Goal: Task Accomplishment & Management: Manage account settings

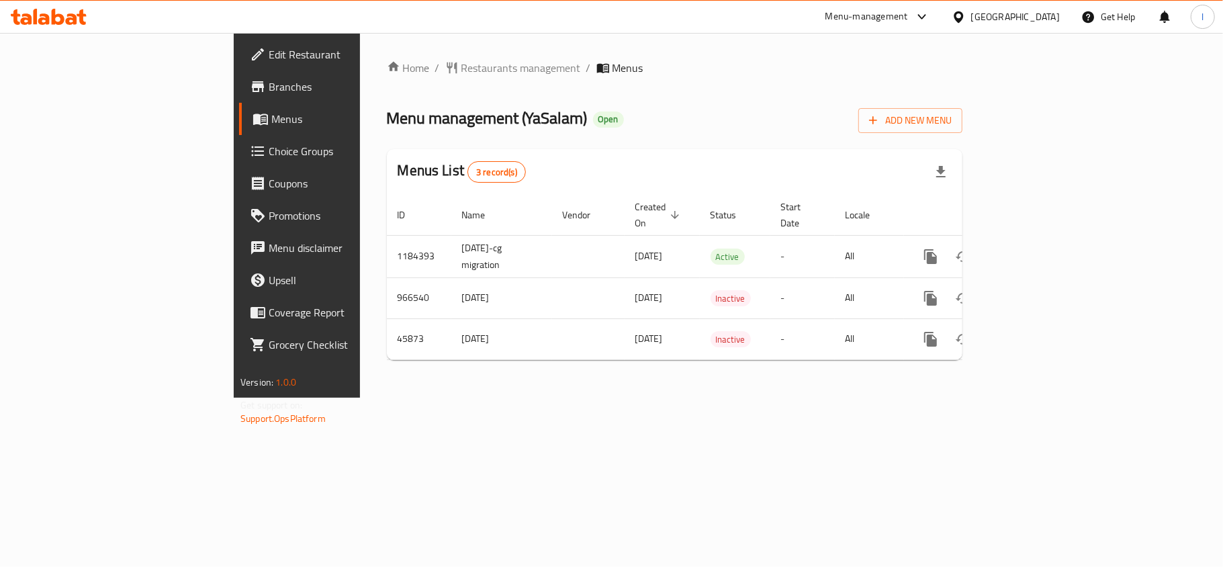
click at [239, 161] on link "Choice Groups" at bounding box center [338, 151] width 199 height 32
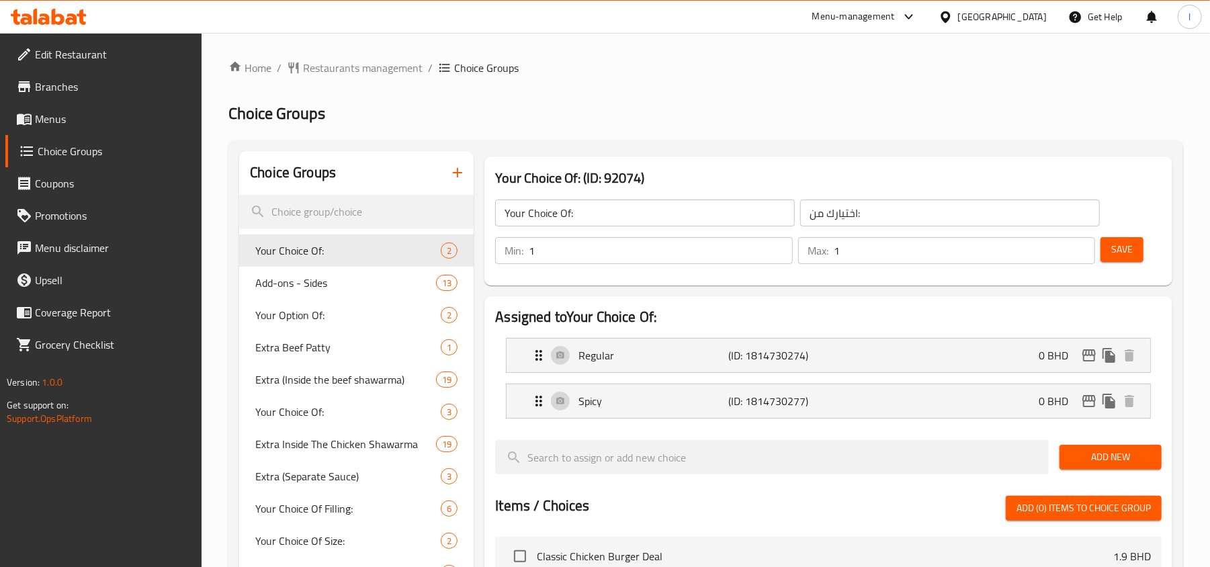
click at [718, 278] on div "Your Choice Of: ​ اختيارك من: ​ Min: 1 ​ Max: 1 ​ Save" at bounding box center [828, 231] width 677 height 97
click at [756, 117] on h2 "Choice Groups" at bounding box center [705, 113] width 954 height 21
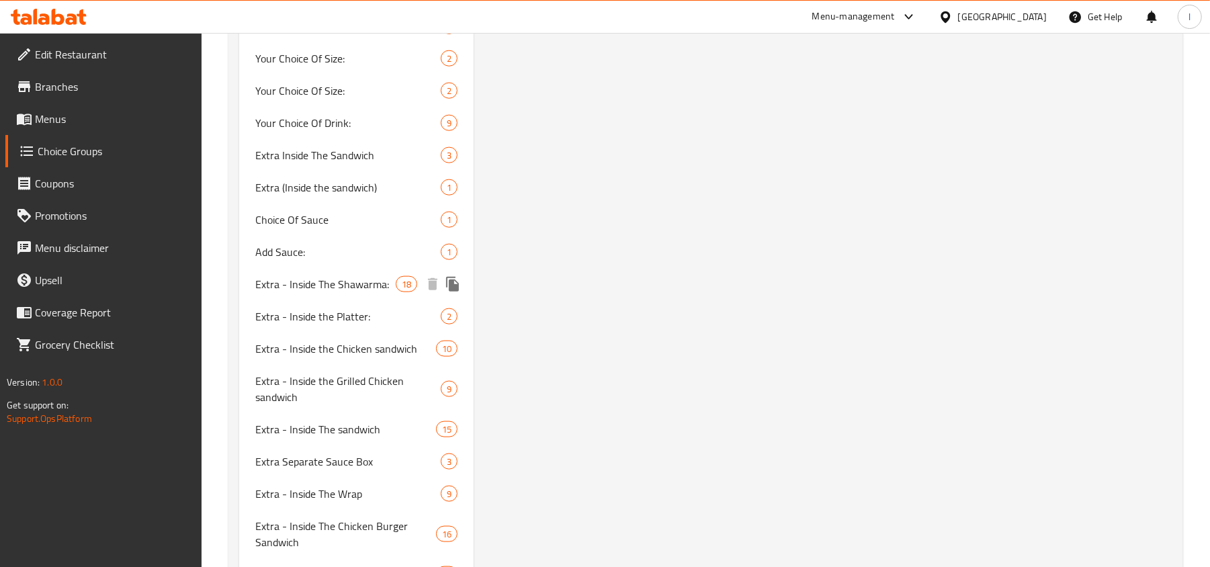
click at [296, 281] on span "Extra - Inside The Shawarma:" at bounding box center [325, 284] width 140 height 16
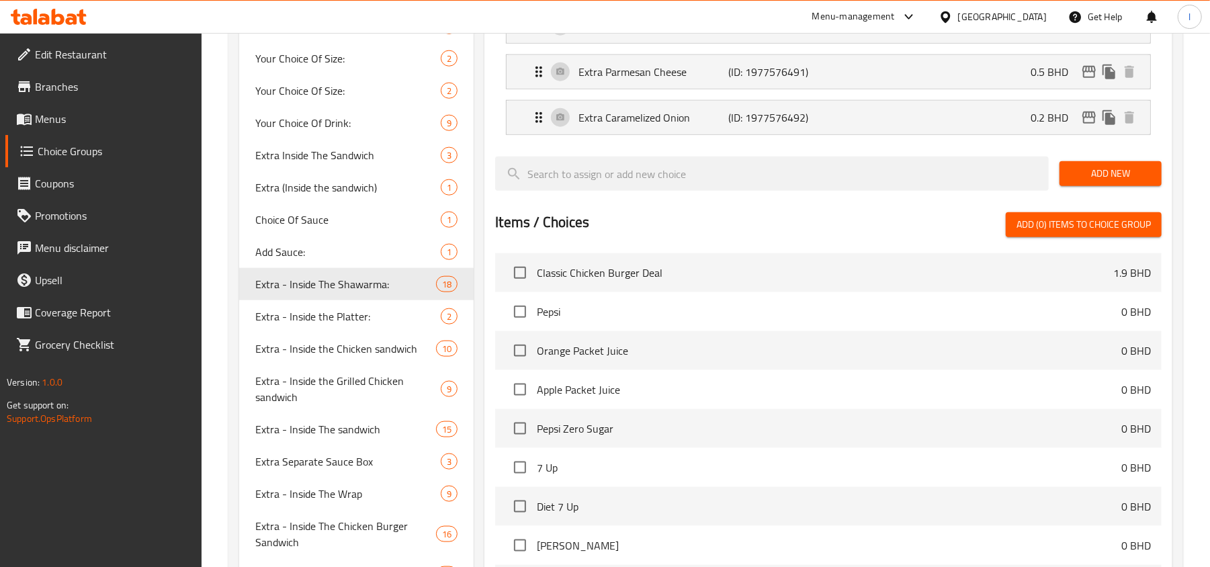
type input "Extra - Inside The Shawarma:"
type input "إضافي - داخل الشاورما:"
type input "0"
type input "18"
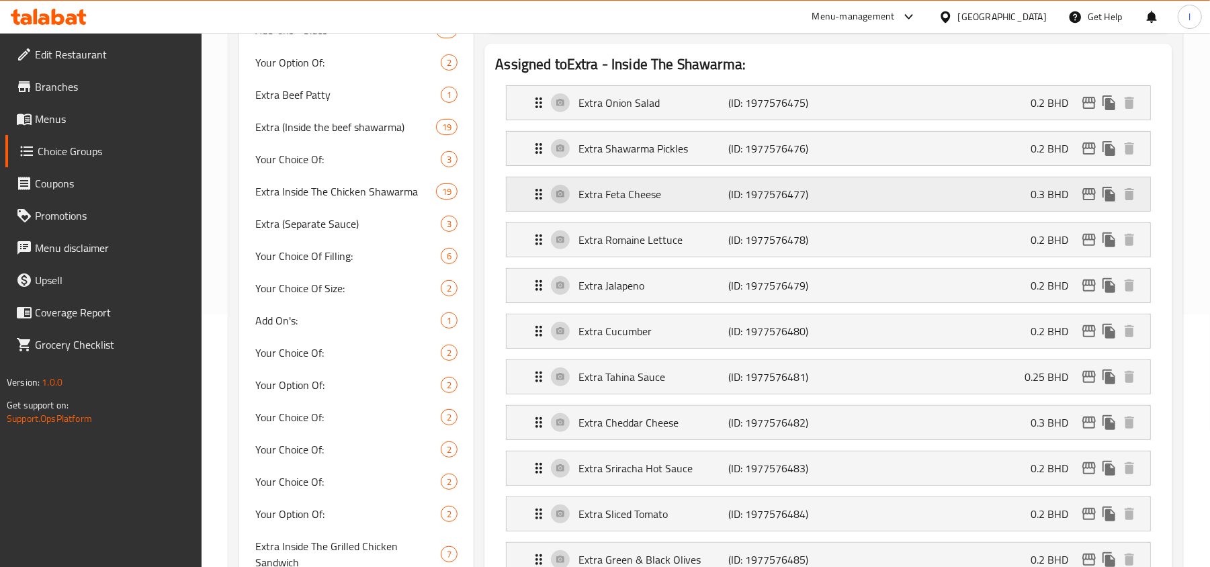
scroll to position [269, 0]
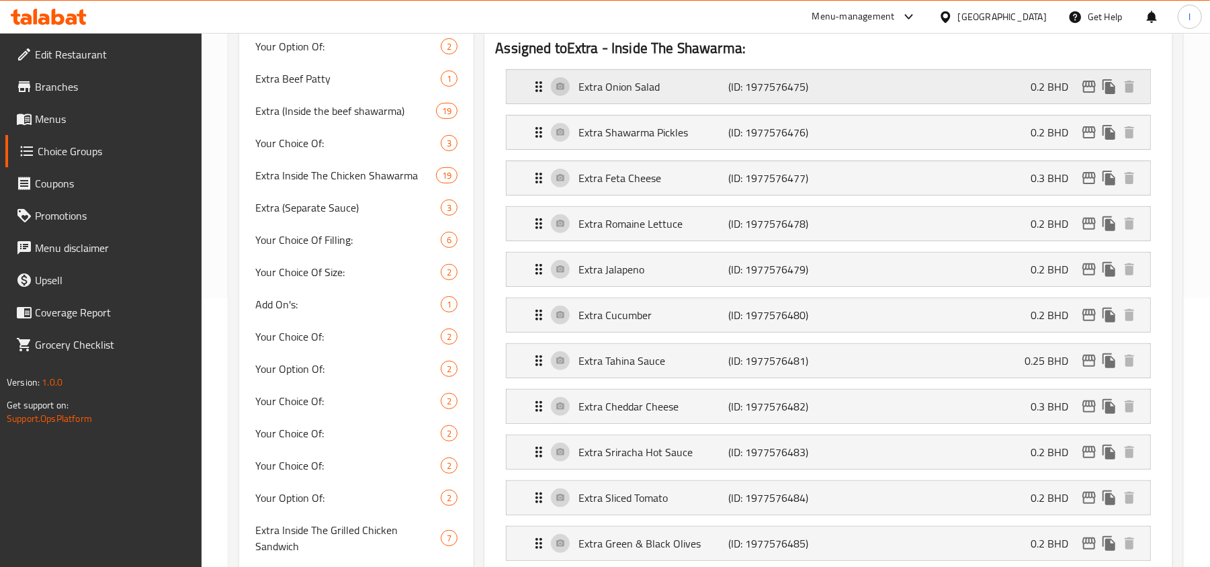
click at [609, 81] on p "Extra Onion Salad" at bounding box center [653, 87] width 150 height 16
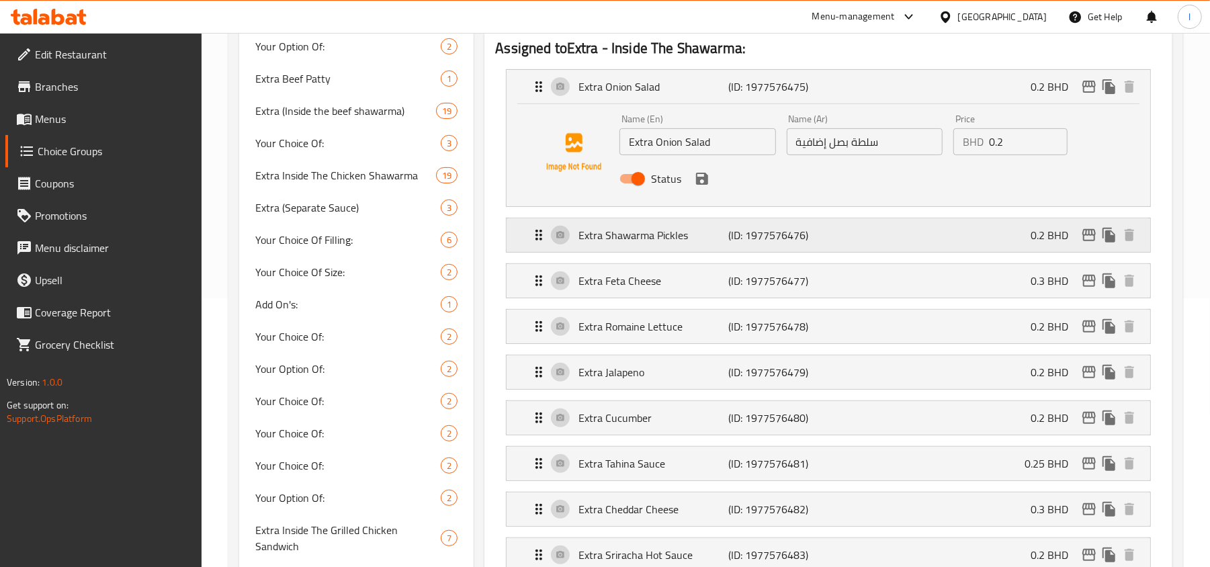
click at [631, 237] on p "Extra Shawarma Pickles" at bounding box center [653, 235] width 150 height 16
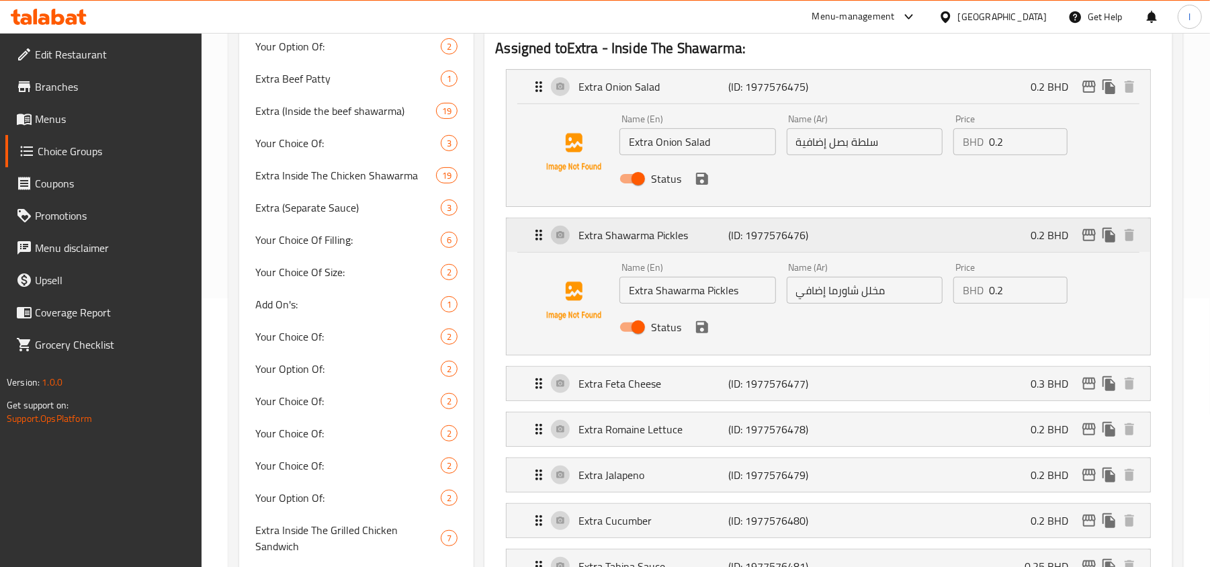
scroll to position [358, 0]
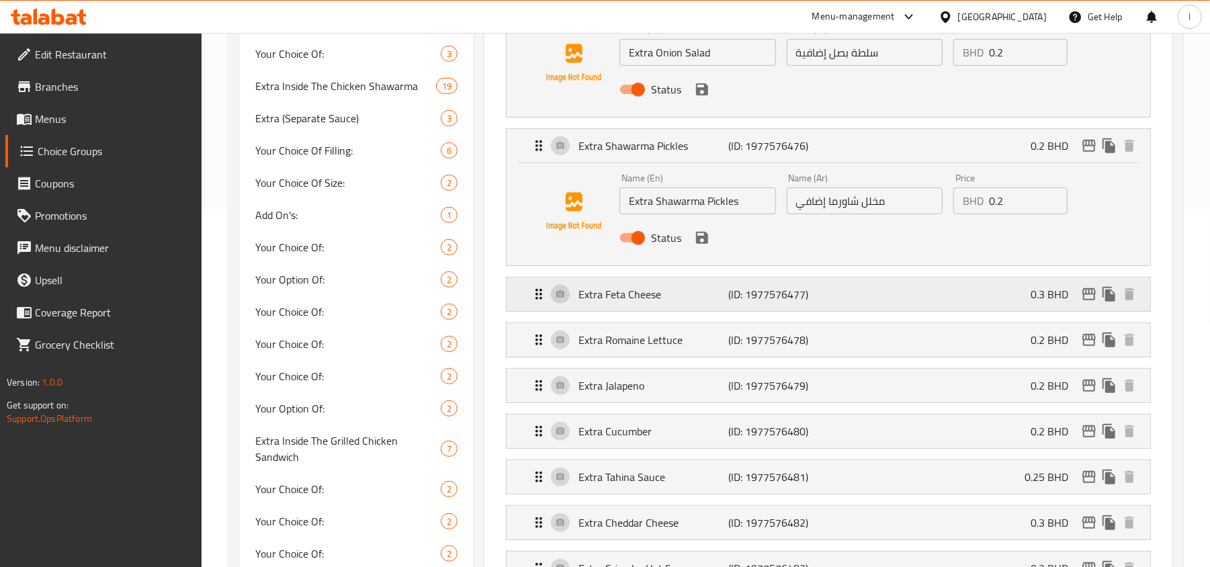
click at [615, 299] on p "Extra Feta Cheese" at bounding box center [653, 294] width 150 height 16
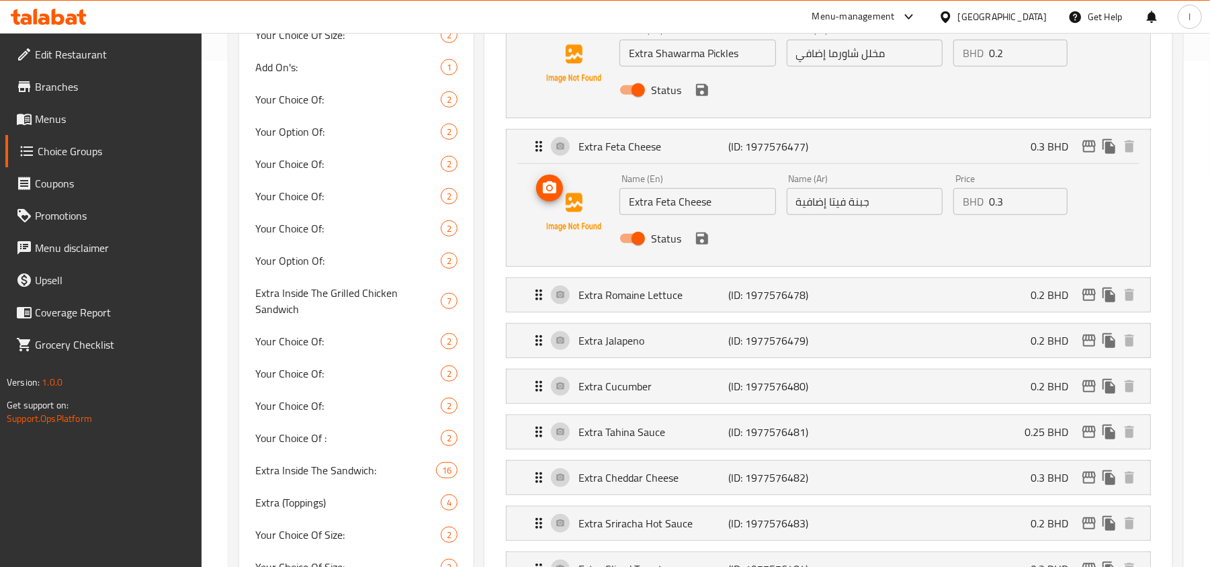
scroll to position [537, 0]
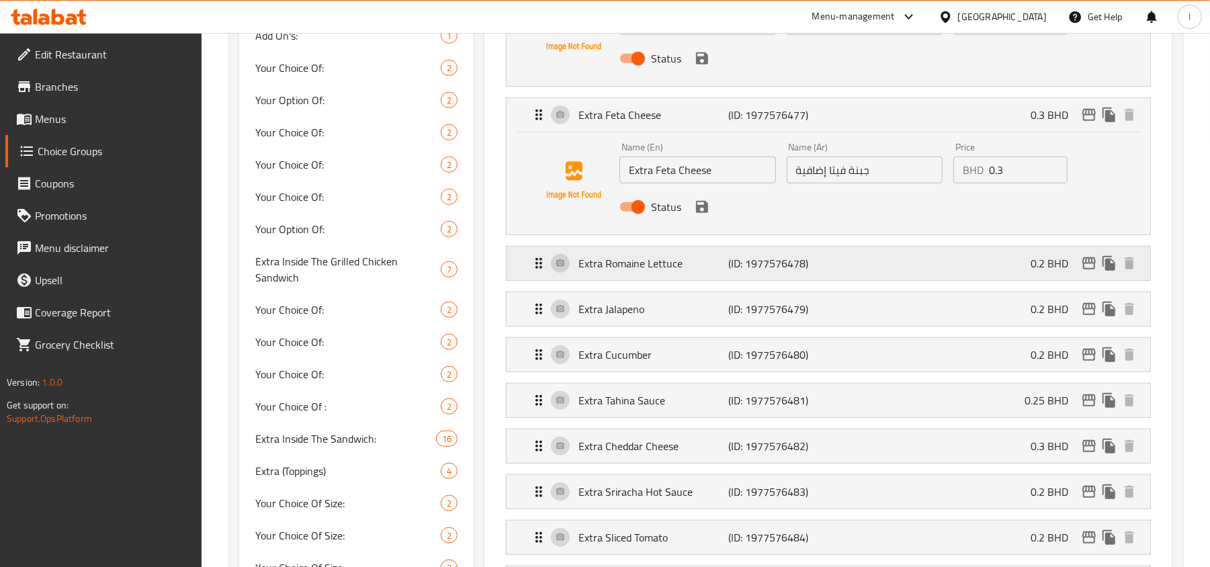
click at [623, 269] on p "Extra Romaine Lettuce" at bounding box center [653, 263] width 150 height 16
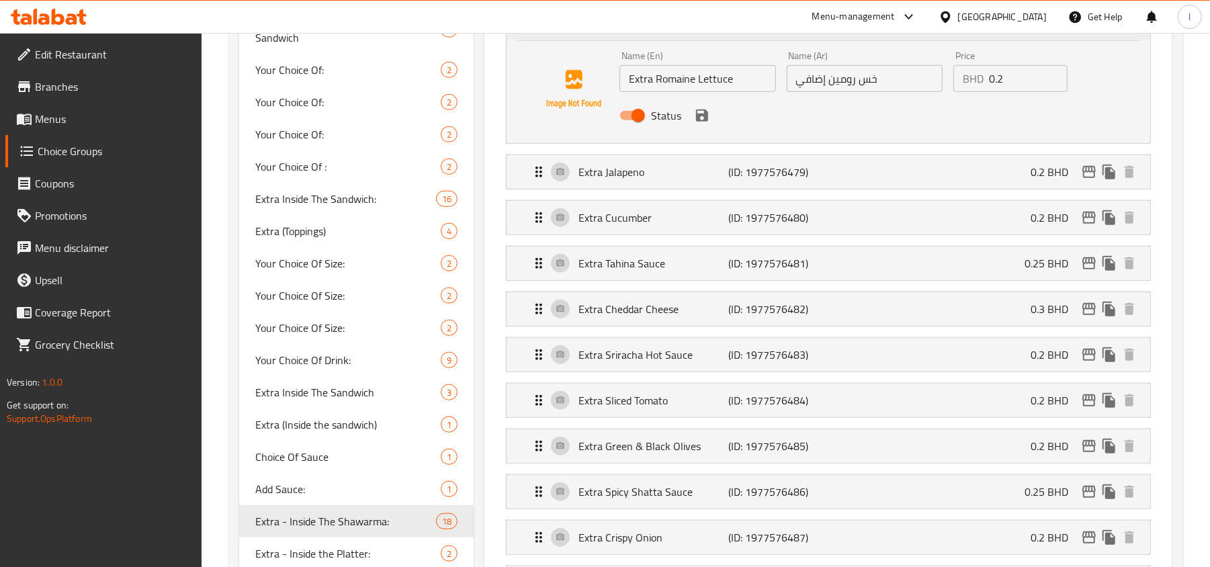
scroll to position [806, 0]
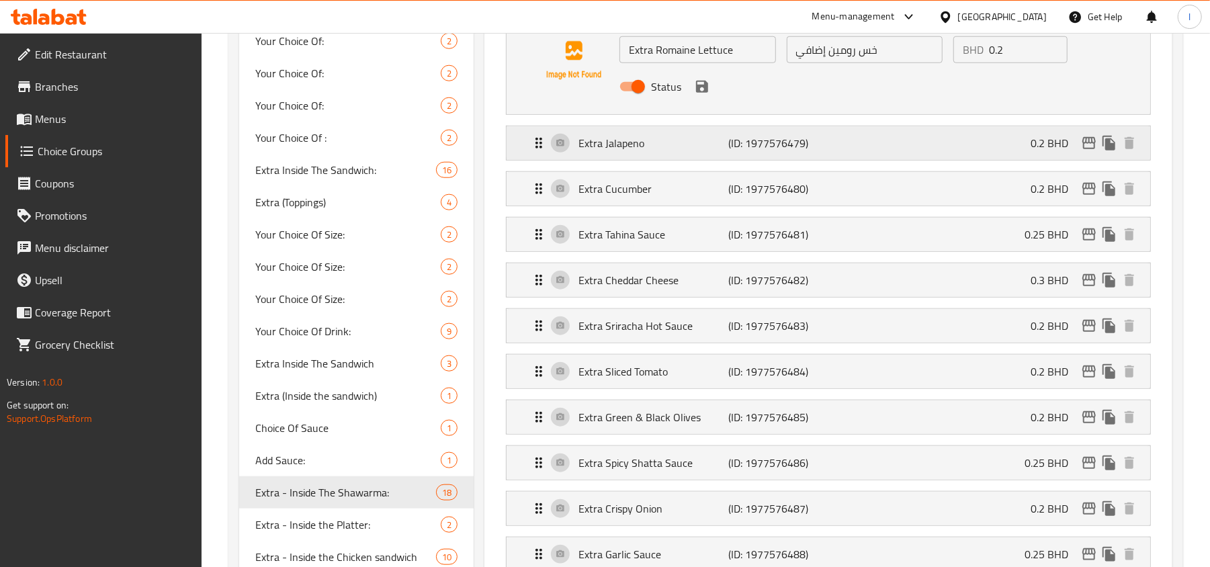
click at [607, 145] on p "Extra Jalapeno" at bounding box center [653, 143] width 150 height 16
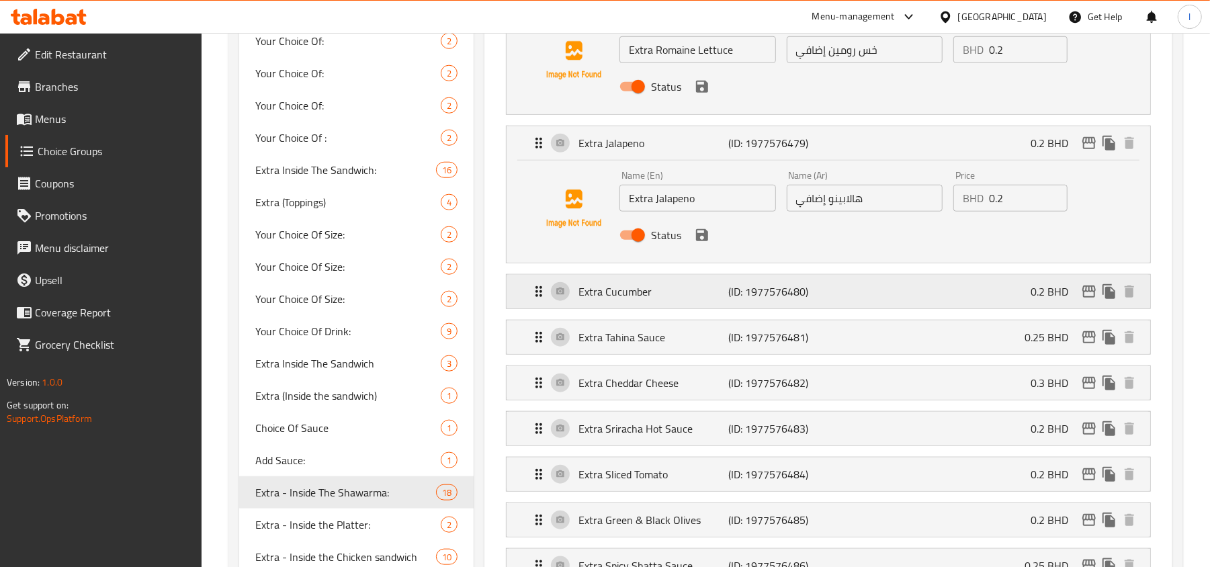
click at [598, 300] on p "Extra Cucumber" at bounding box center [653, 291] width 150 height 16
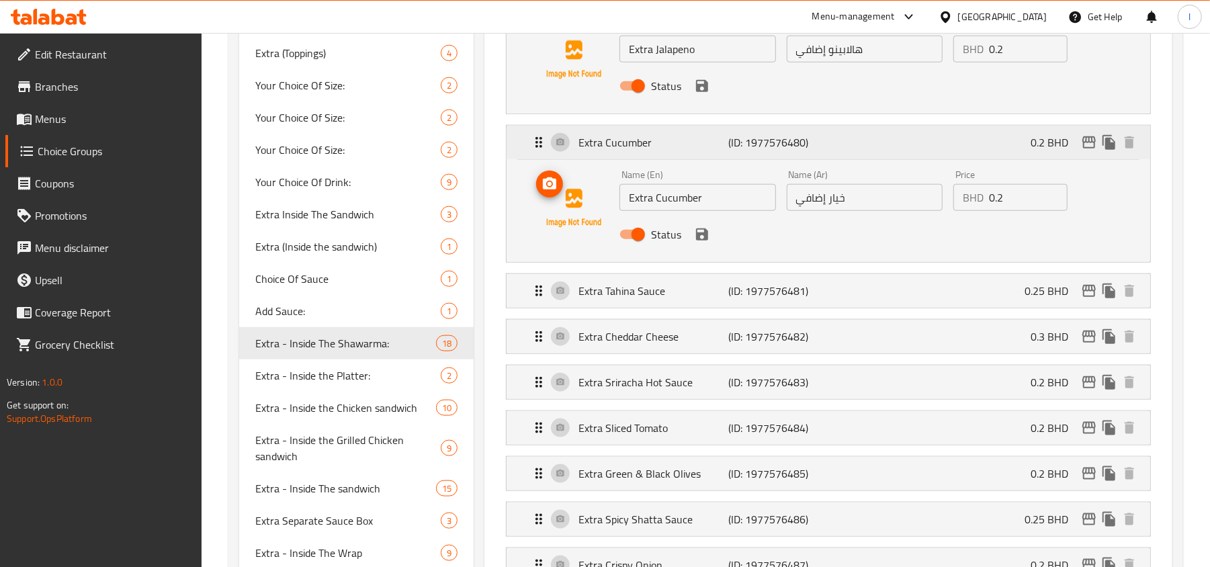
scroll to position [985, 0]
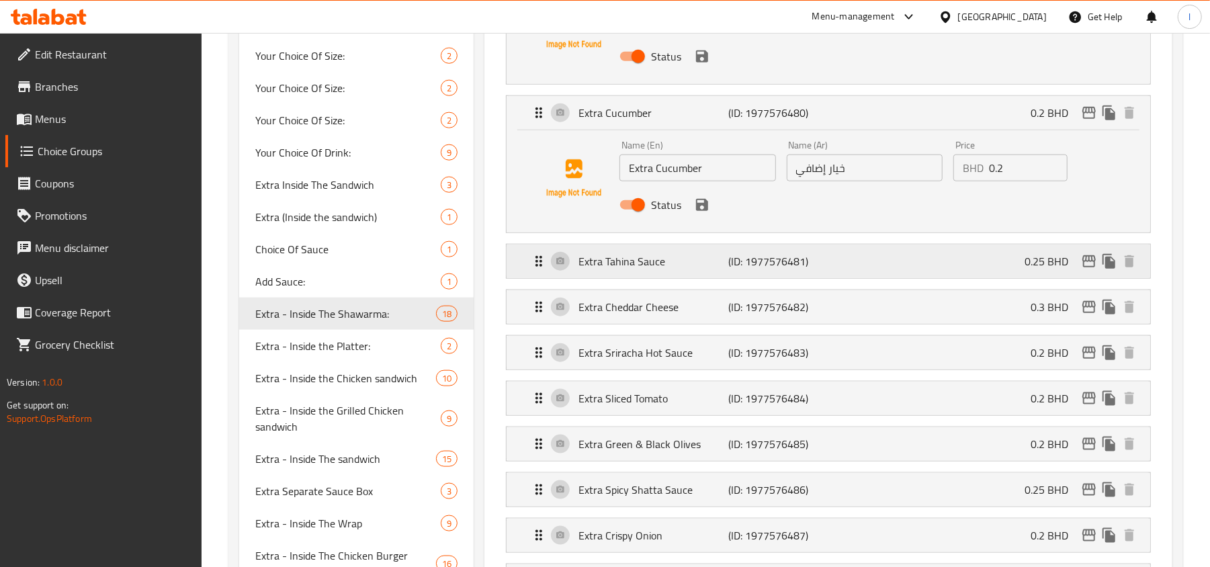
click at [621, 275] on div "Extra Tahina Sauce (ID: 1977576481) 0.25 BHD" at bounding box center [832, 261] width 603 height 34
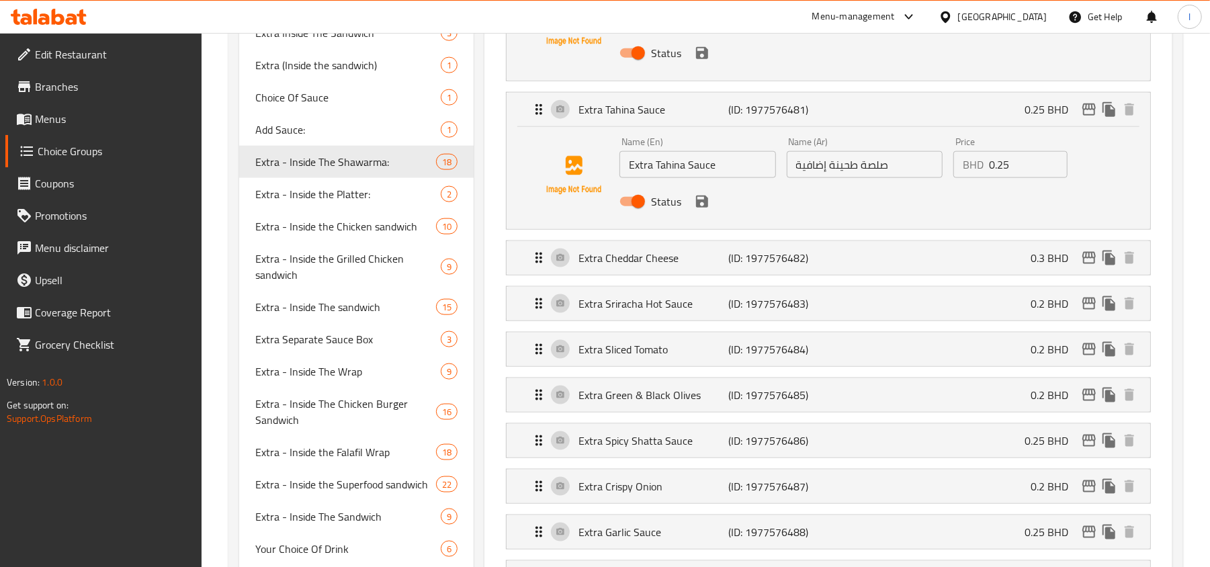
scroll to position [1164, 0]
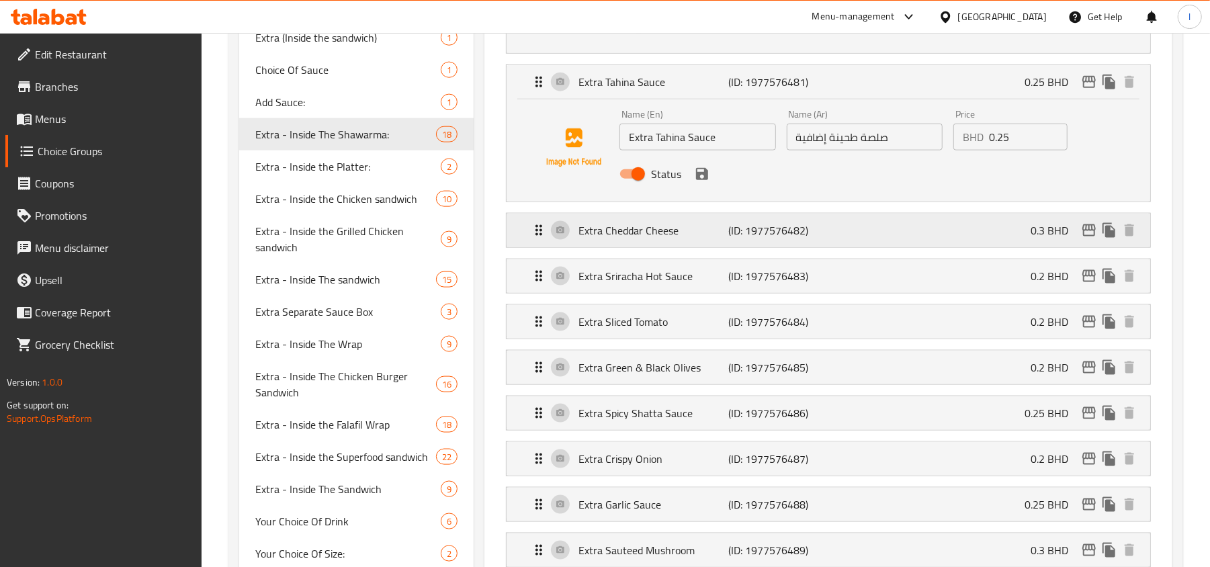
click at [624, 237] on p "Extra Cheddar Cheese" at bounding box center [653, 230] width 150 height 16
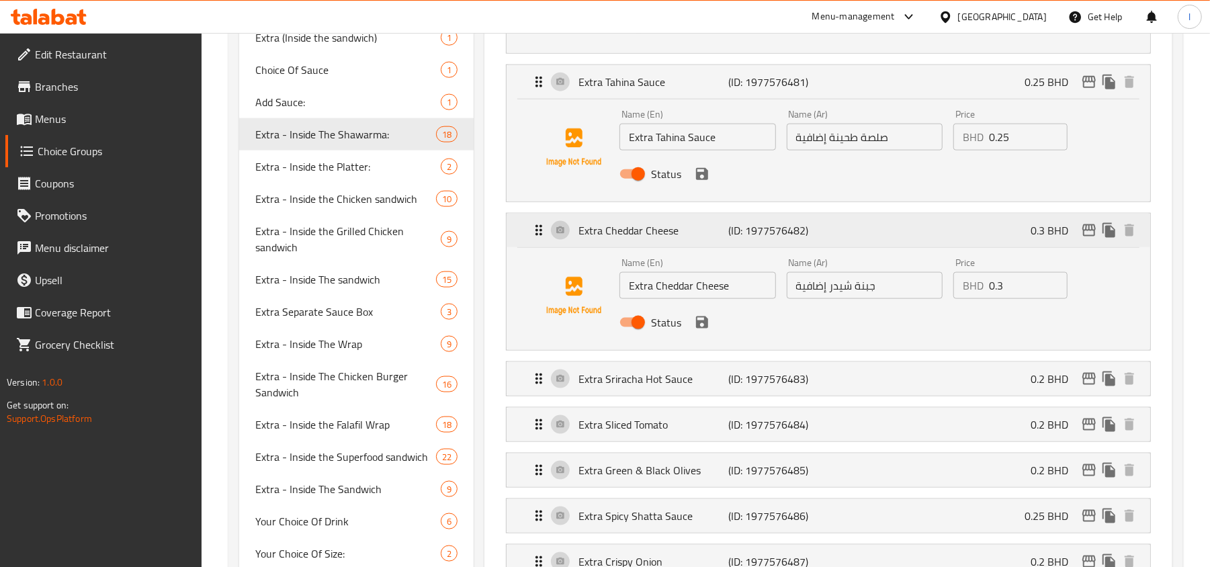
scroll to position [1253, 0]
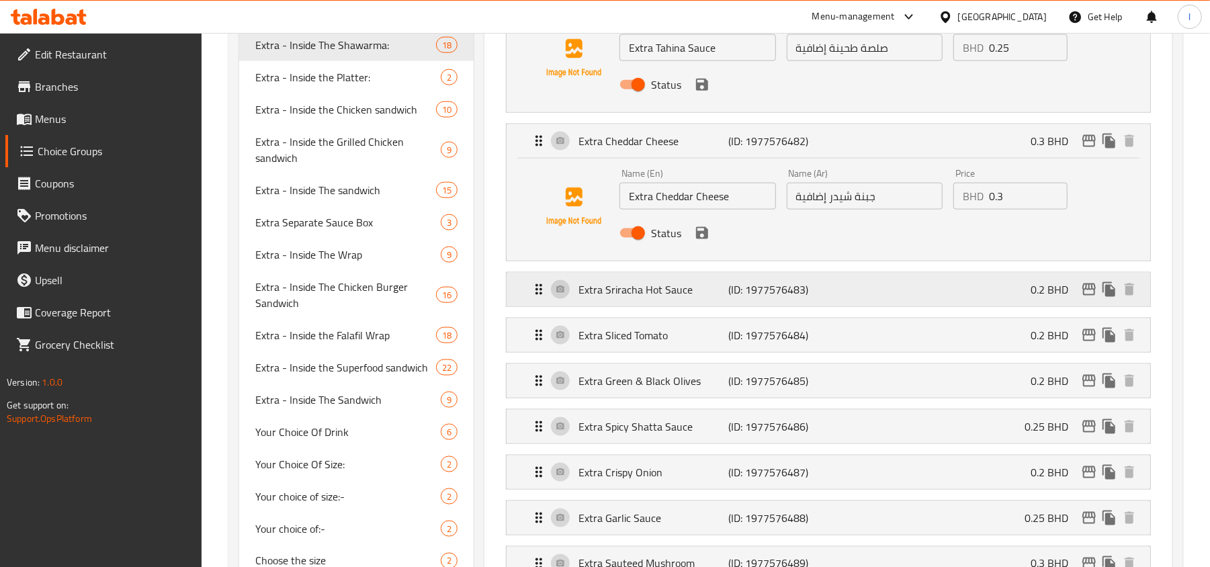
click at [629, 290] on p "Extra Sriracha Hot Sauce" at bounding box center [653, 289] width 150 height 16
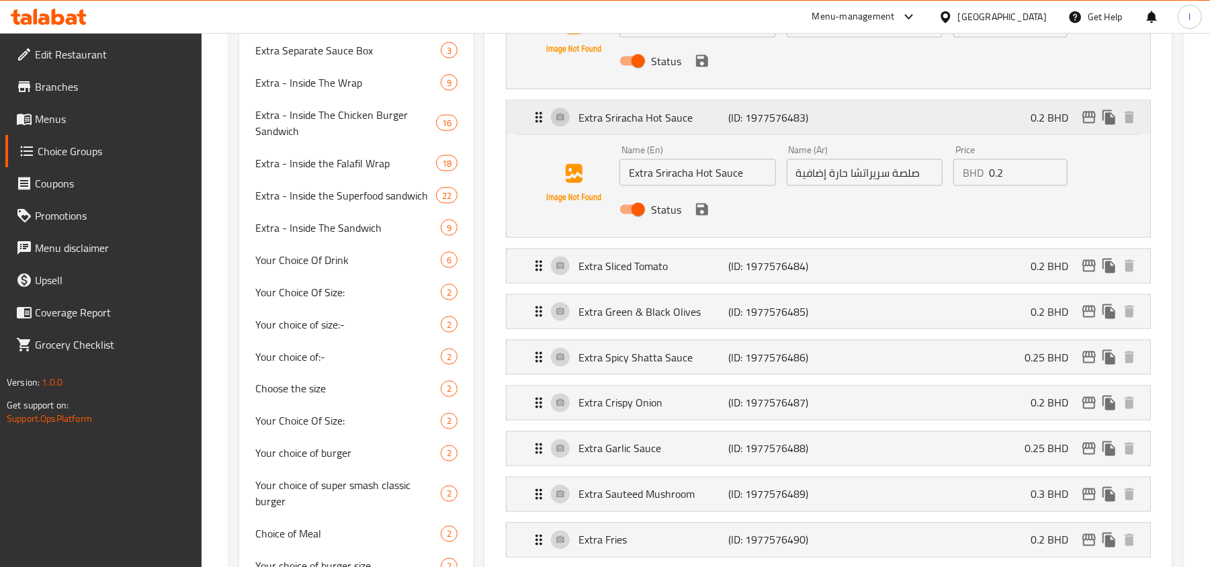
scroll to position [1433, 0]
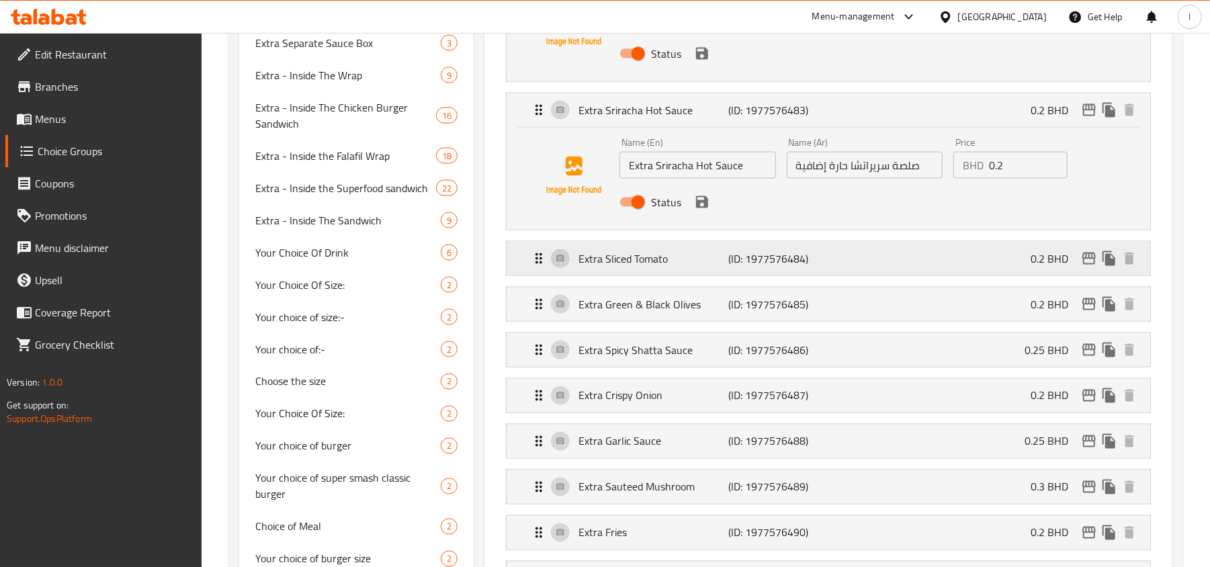
click at [631, 263] on p "Extra Sliced Tomato" at bounding box center [653, 259] width 150 height 16
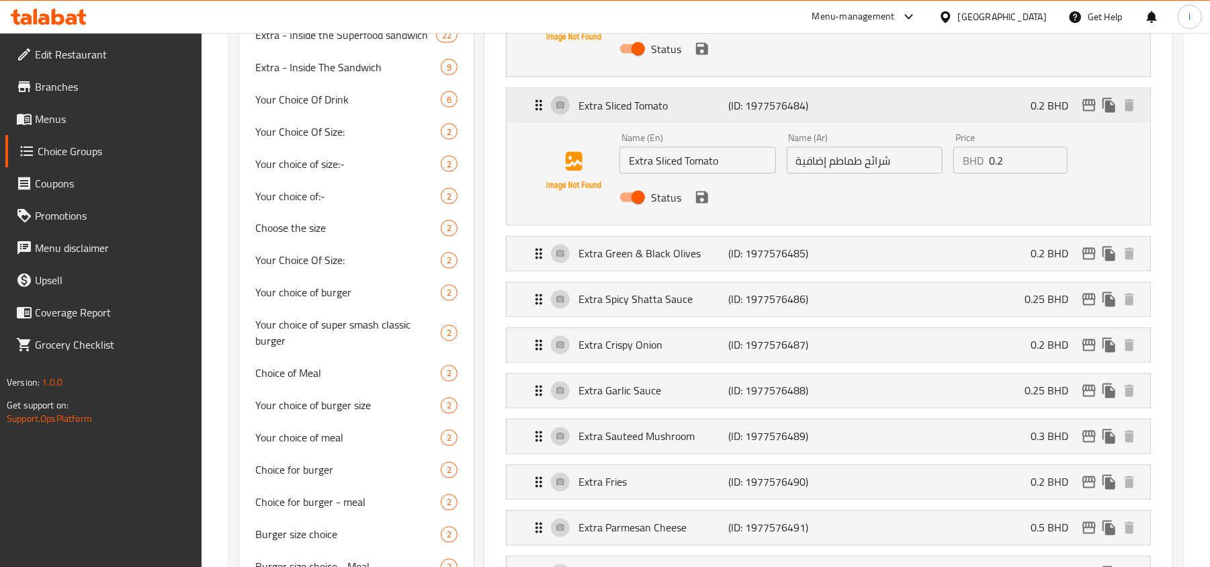
scroll to position [1612, 0]
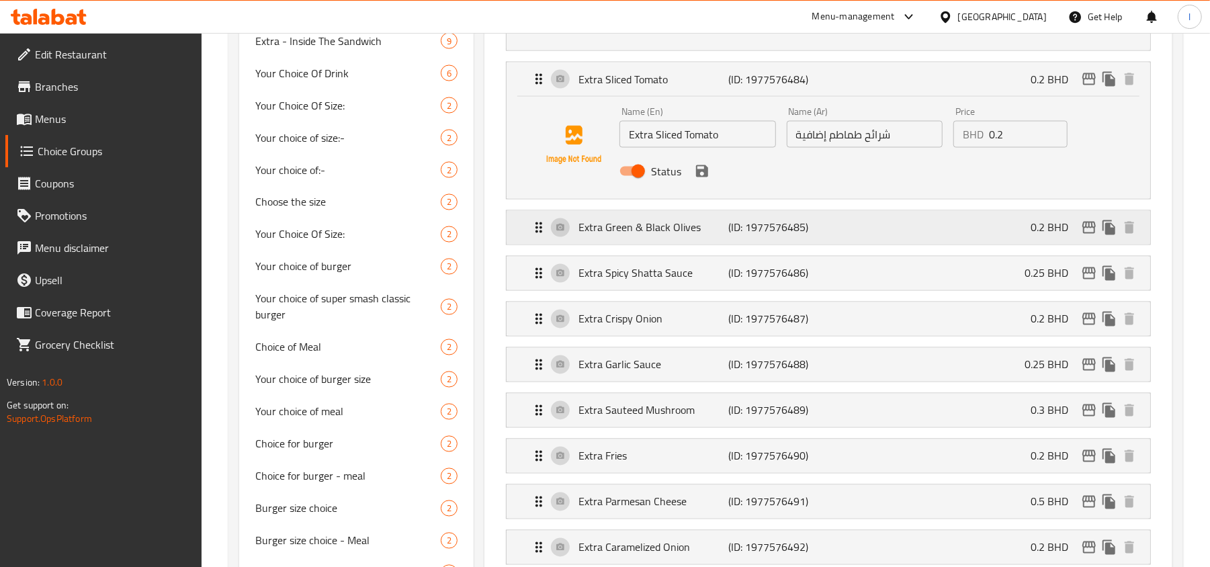
click at [629, 226] on p "Extra Green & Black Olives" at bounding box center [653, 228] width 150 height 16
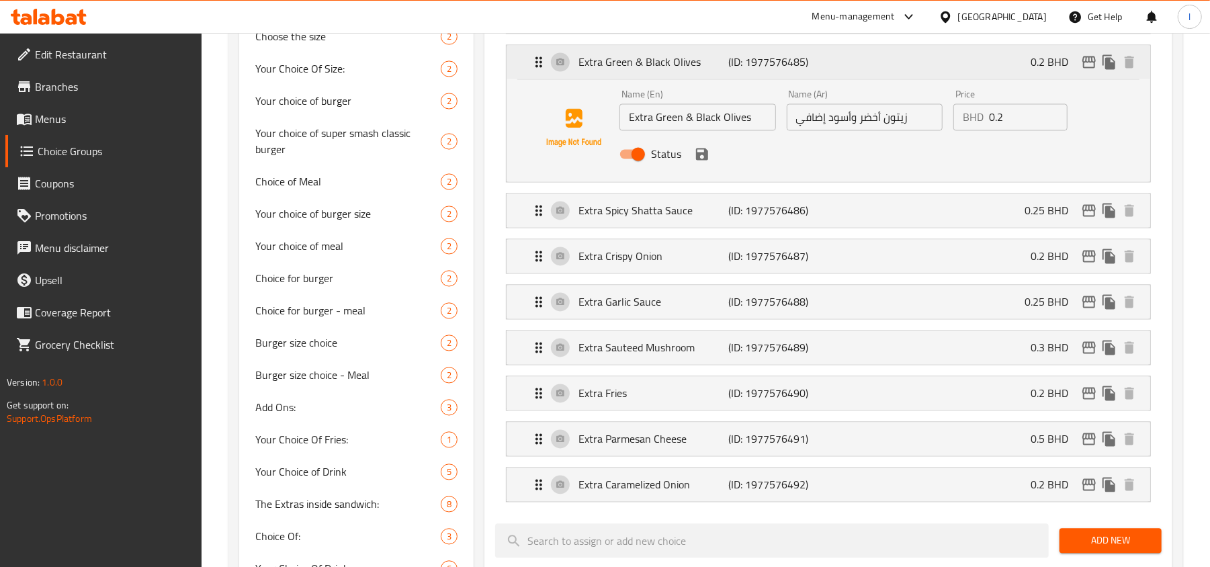
scroll to position [1791, 0]
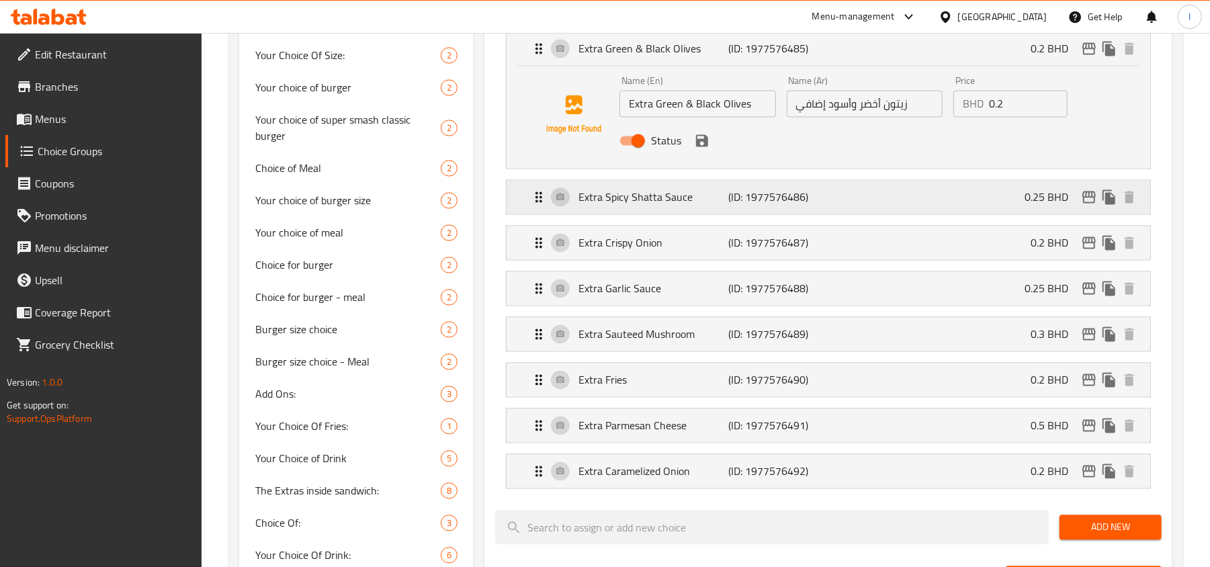
click at [627, 214] on div "Extra Spicy Shatta Sauce (ID: 1977576486) 0.25 BHD" at bounding box center [832, 198] width 603 height 34
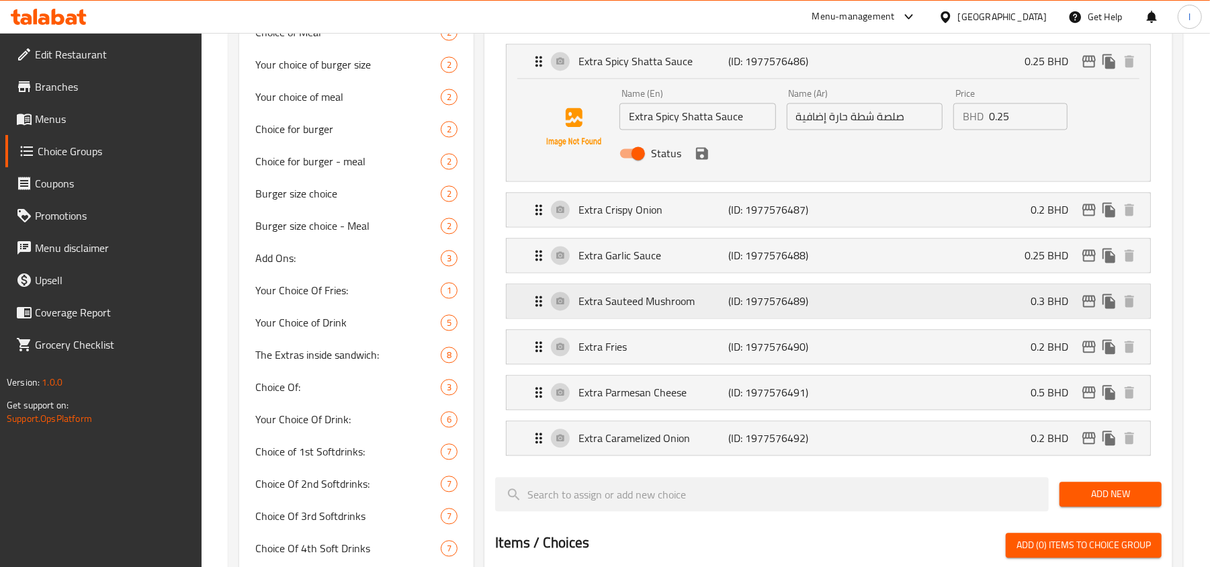
scroll to position [1970, 0]
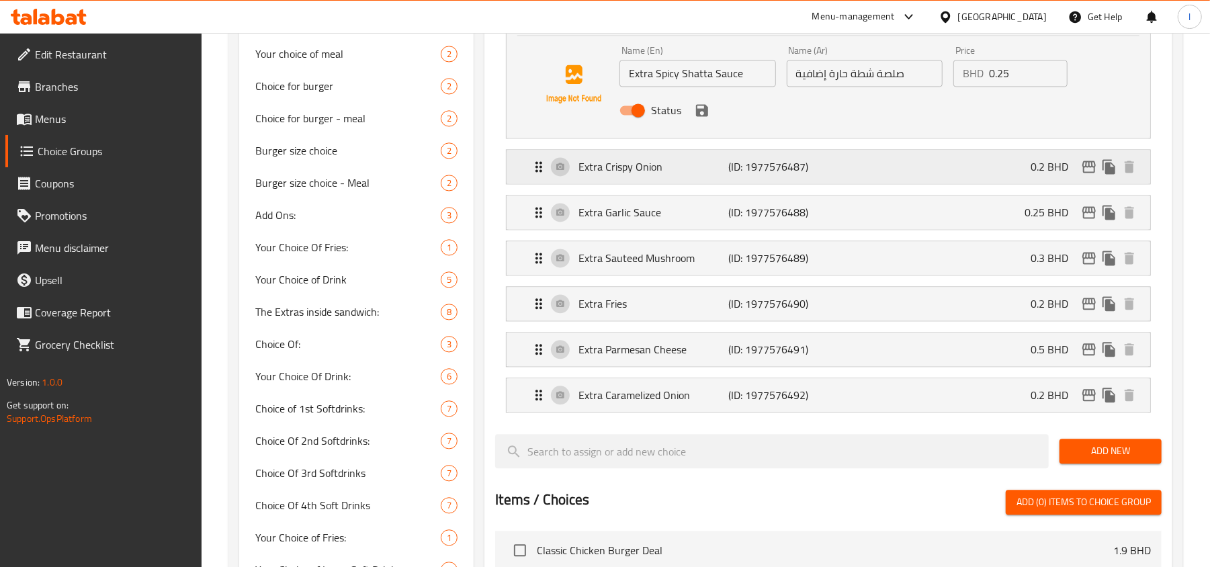
click at [607, 167] on p "Extra Crispy Onion" at bounding box center [653, 167] width 150 height 16
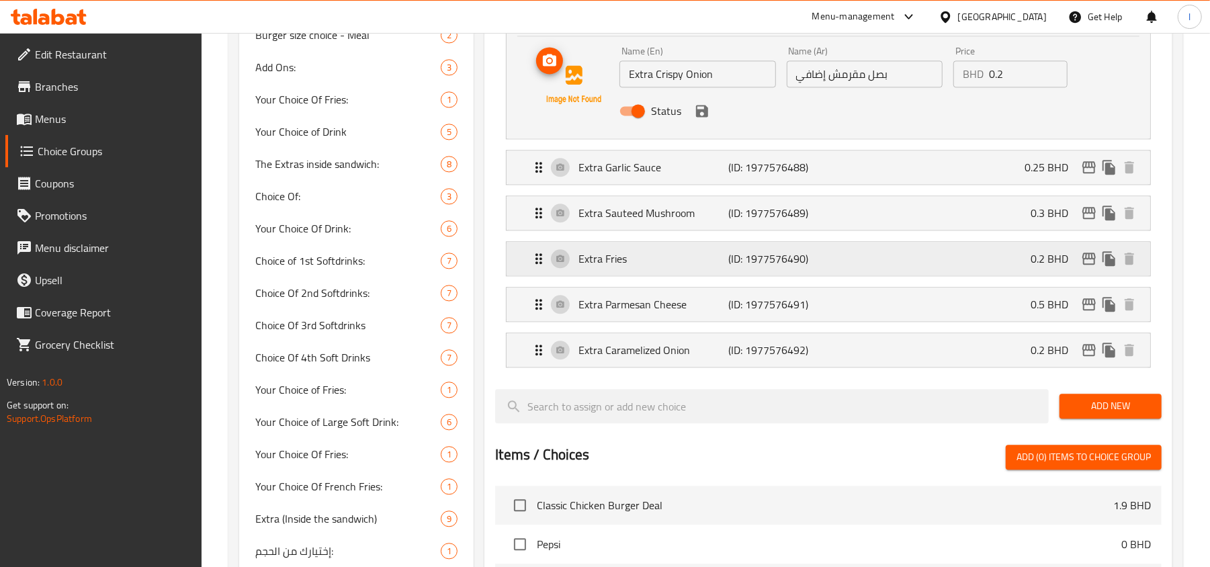
scroll to position [2149, 0]
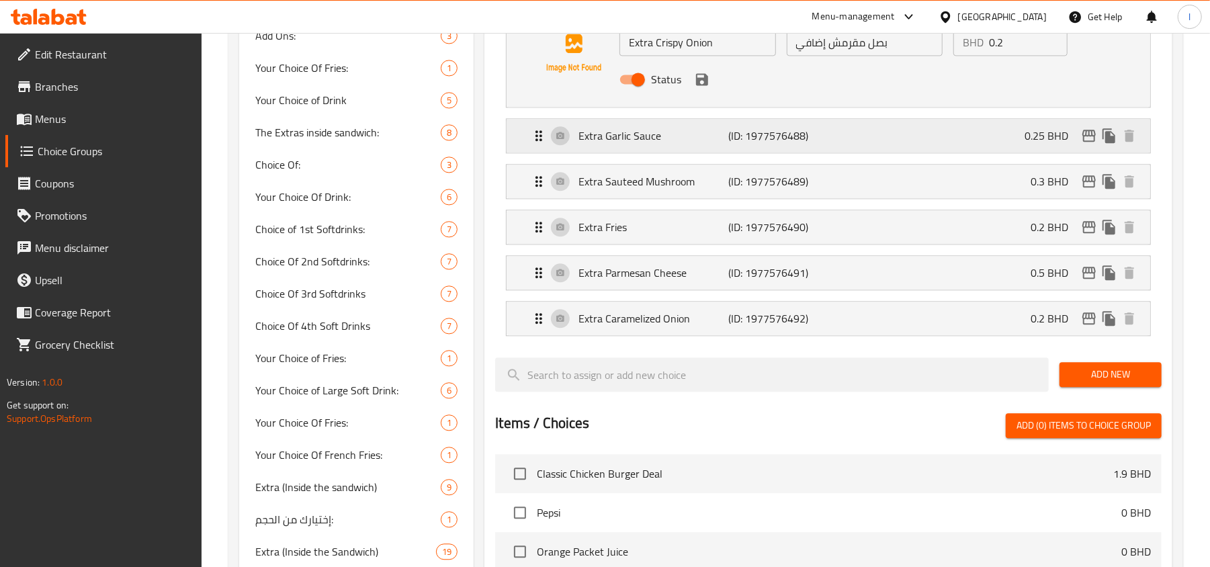
click at [624, 144] on p "Extra Garlic Sauce" at bounding box center [653, 136] width 150 height 16
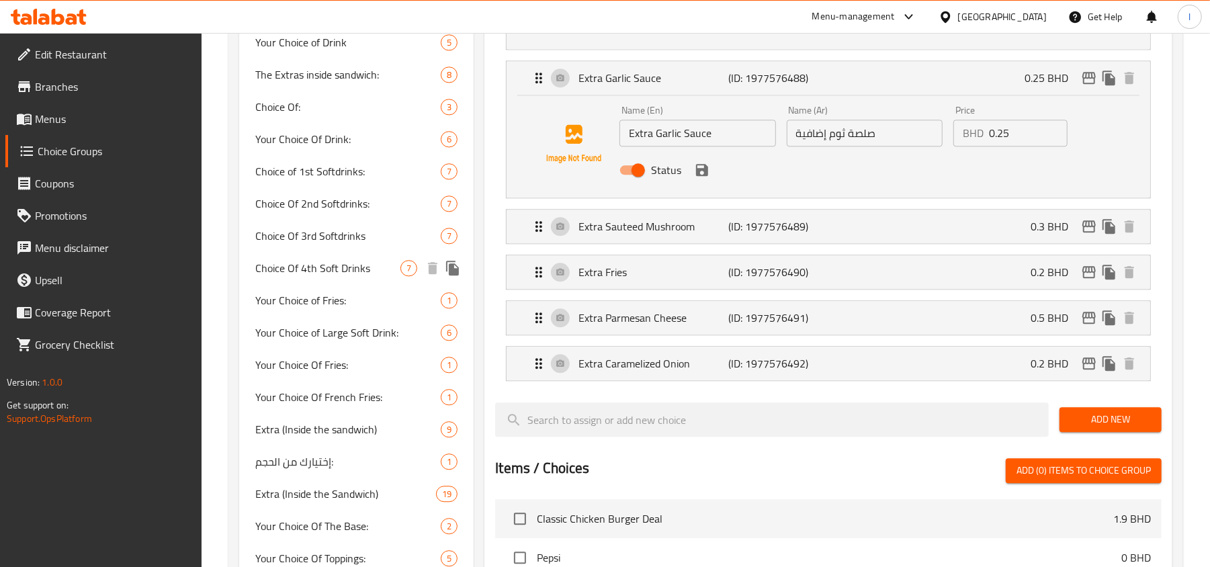
scroll to position [2239, 0]
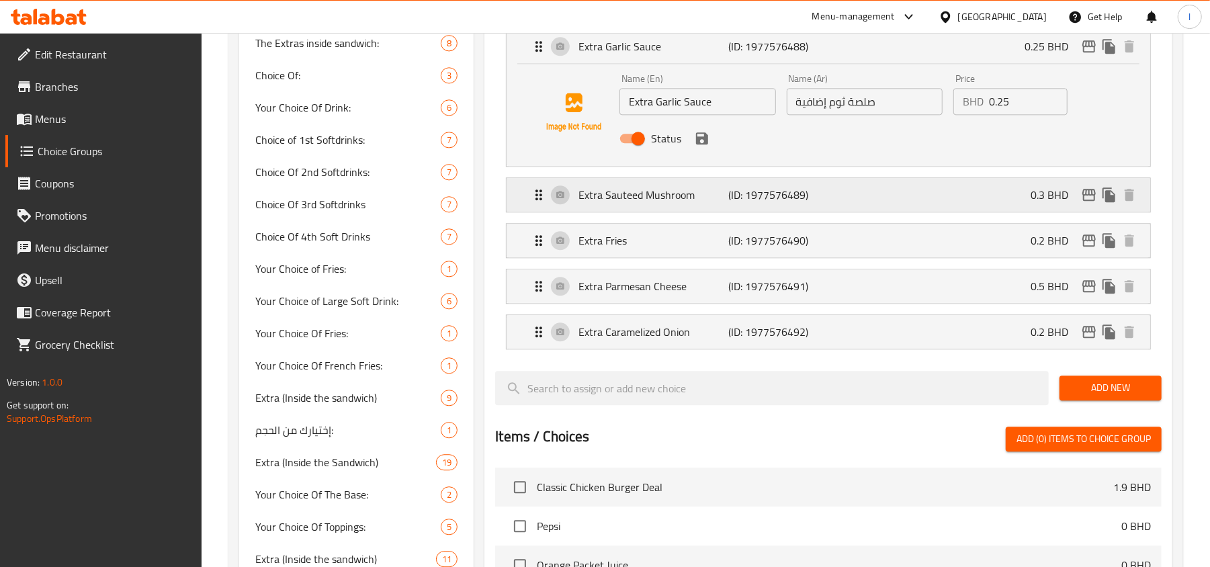
click at [594, 203] on p "Extra Sauteed Mushroom" at bounding box center [653, 195] width 150 height 16
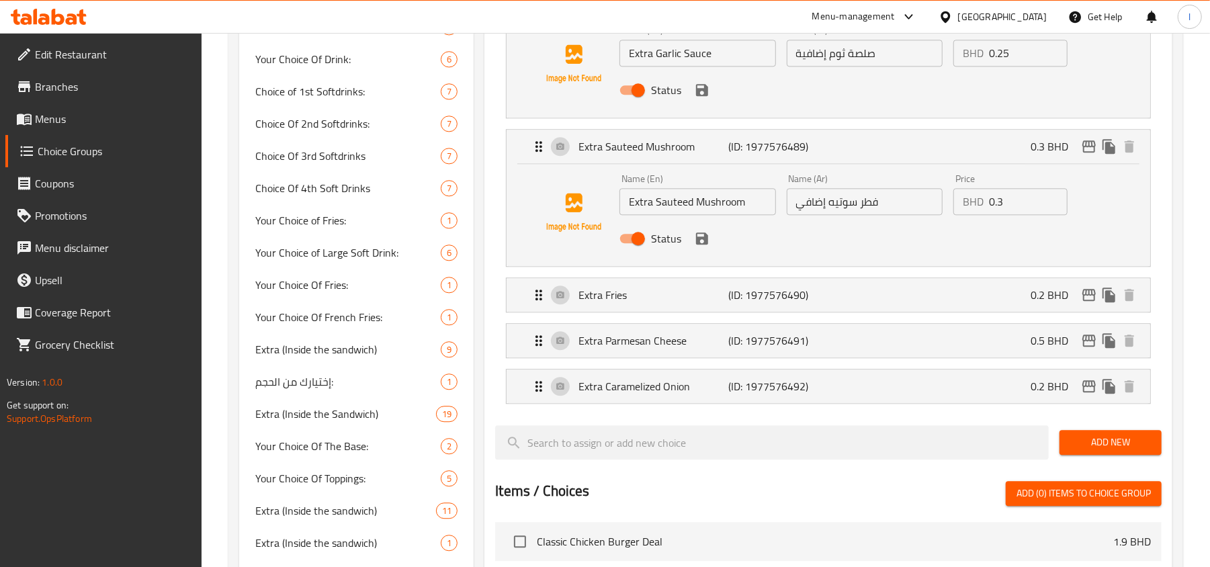
scroll to position [2328, 0]
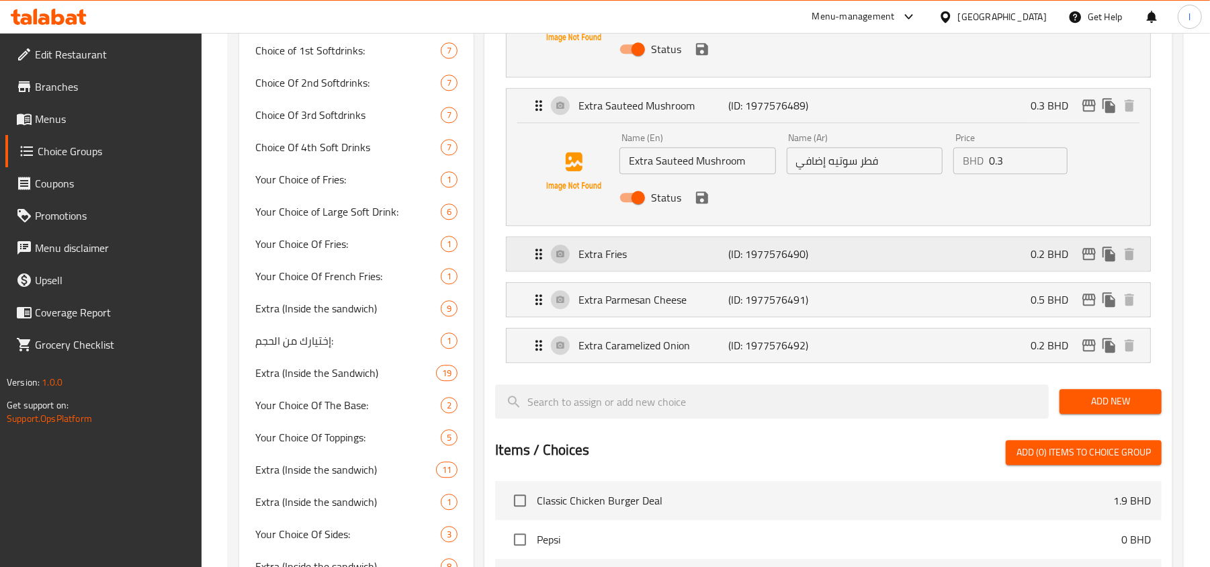
click at [627, 271] on div "Extra Fries (ID: 1977576490) 0.2 BHD" at bounding box center [832, 254] width 603 height 34
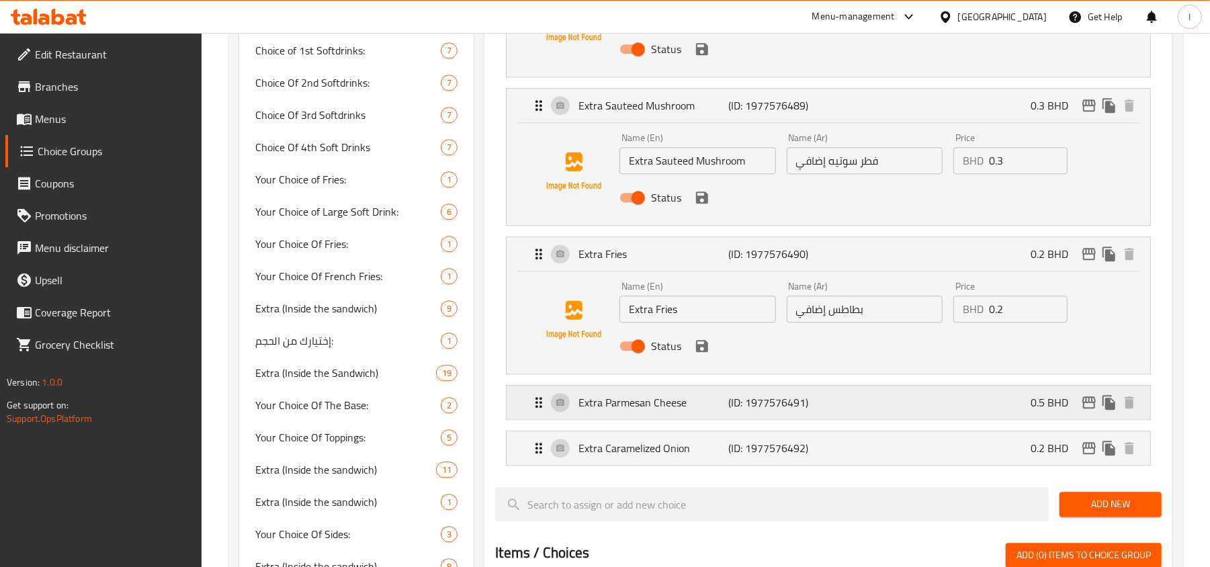
click at [592, 406] on p "Extra Parmesan Cheese" at bounding box center [653, 402] width 150 height 16
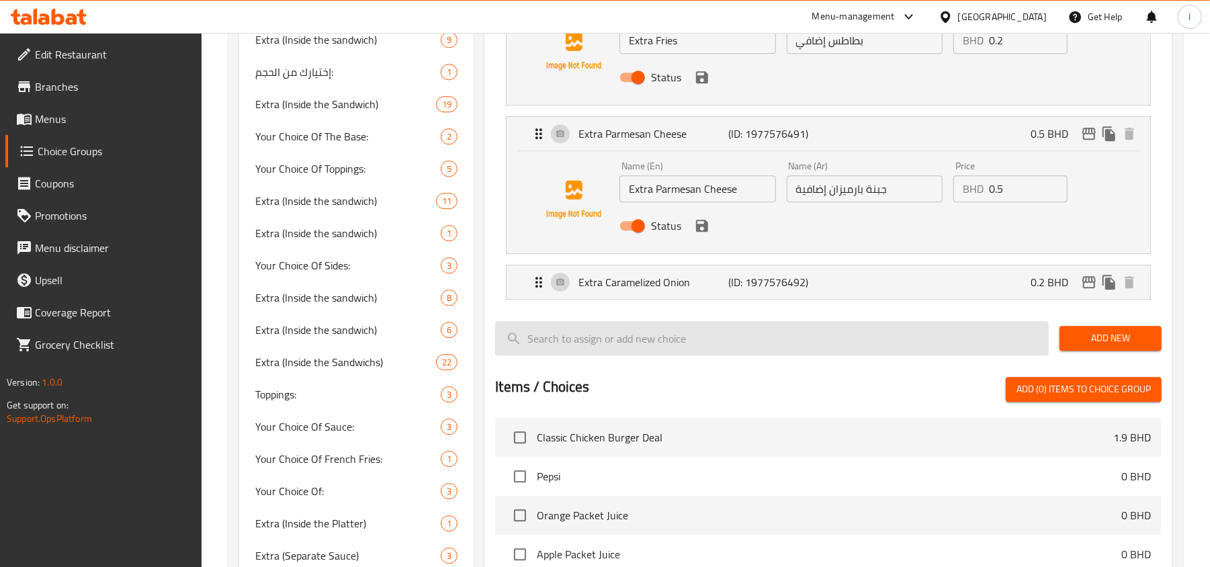
scroll to position [2687, 0]
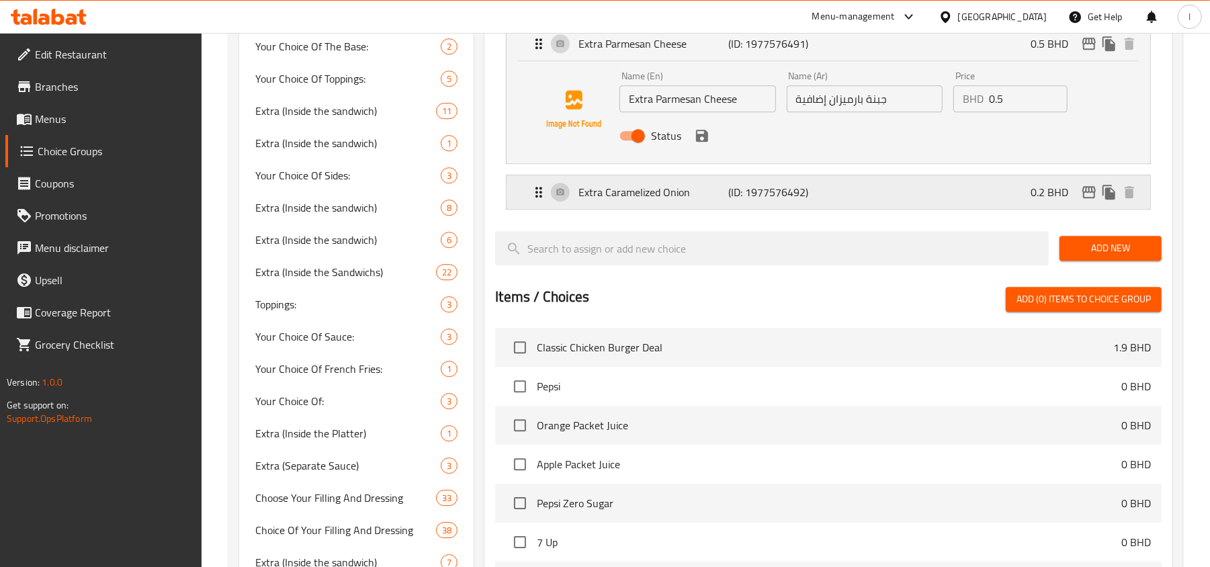
click at [619, 200] on p "Extra Caramelized Onion" at bounding box center [653, 192] width 150 height 16
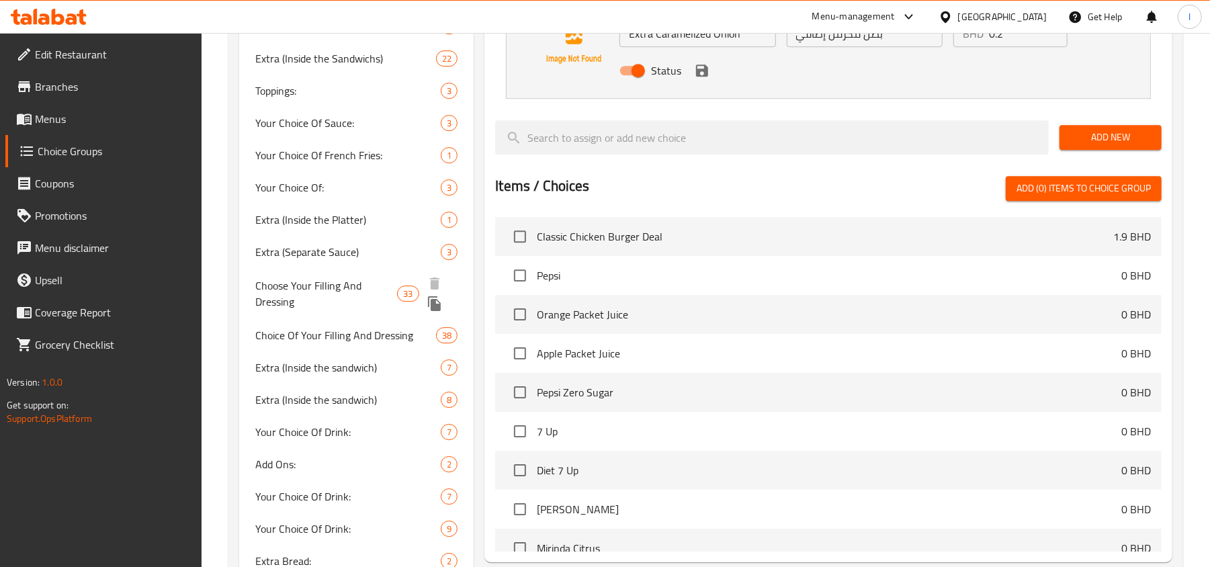
scroll to position [2902, 0]
click at [355, 279] on span "Choose Your Filling And Dressing" at bounding box center [326, 292] width 142 height 32
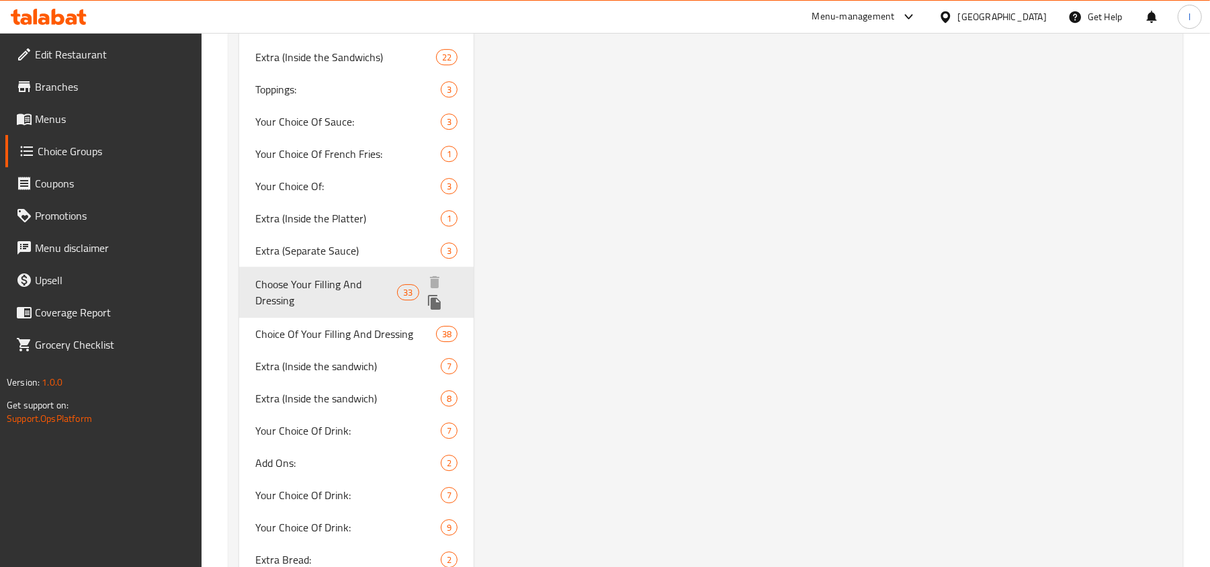
type input "Choose Your Filling And Dressing"
type input "اختر الحشوة والتتبيلة"
type input "1"
type input "6"
click at [289, 283] on span "Choose Your Filling And Dressing" at bounding box center [326, 292] width 142 height 32
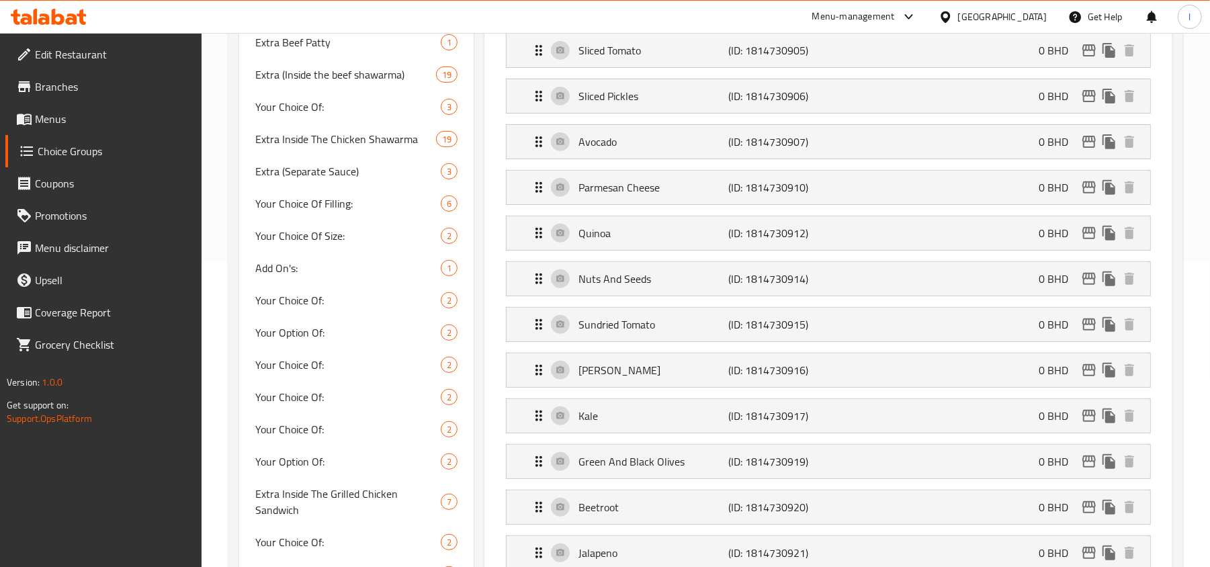
scroll to position [179, 0]
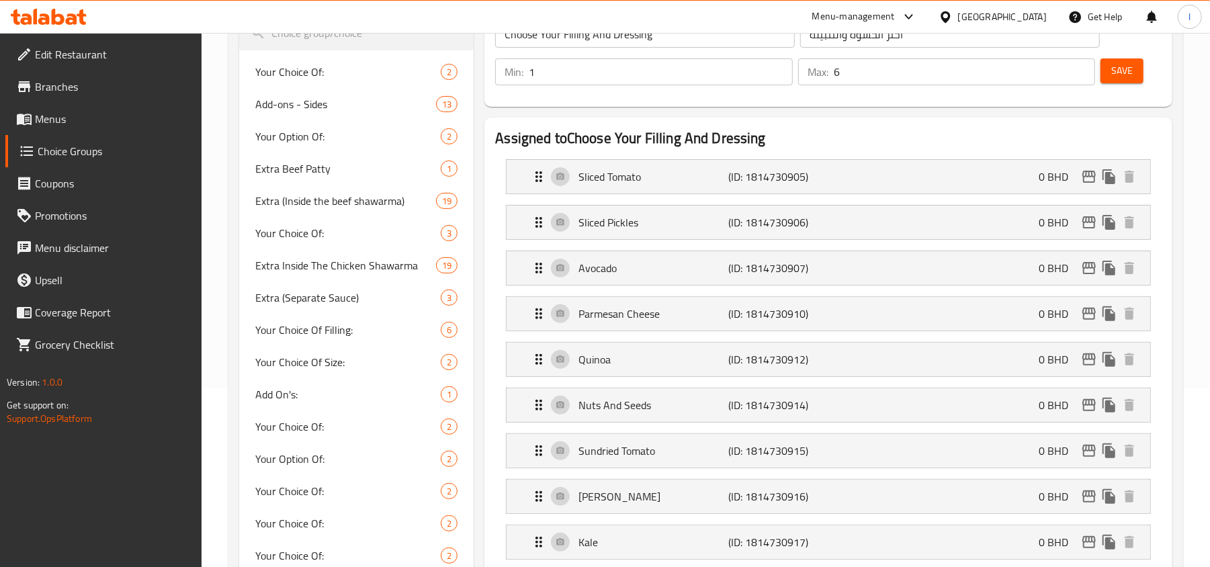
click at [952, 22] on icon at bounding box center [945, 17] width 14 height 14
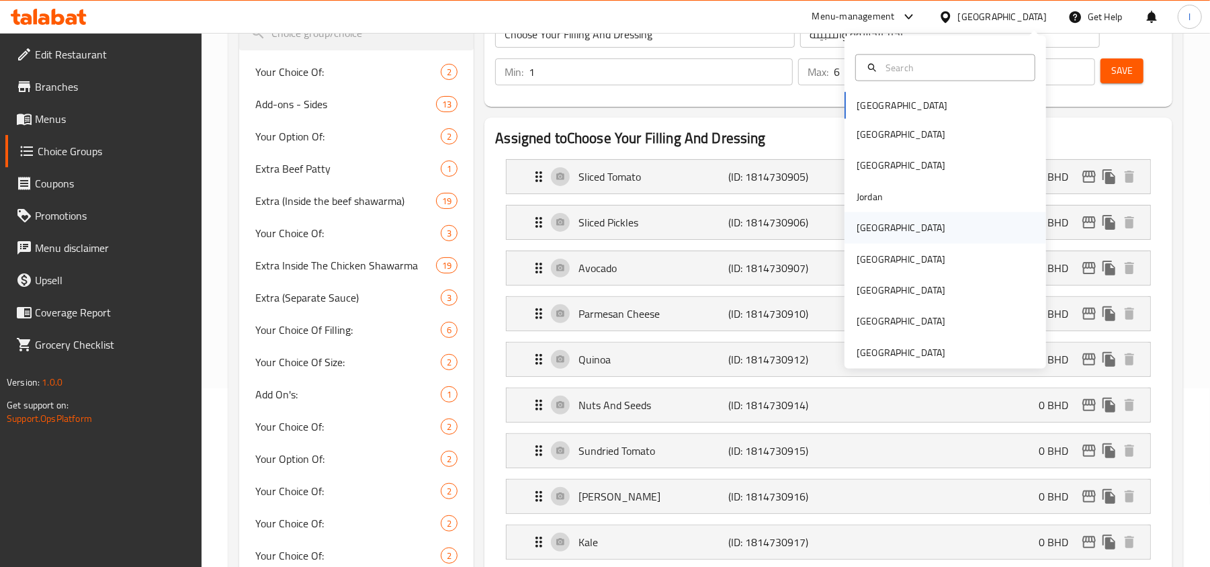
click at [882, 230] on div "[GEOGRAPHIC_DATA]" at bounding box center [945, 227] width 202 height 31
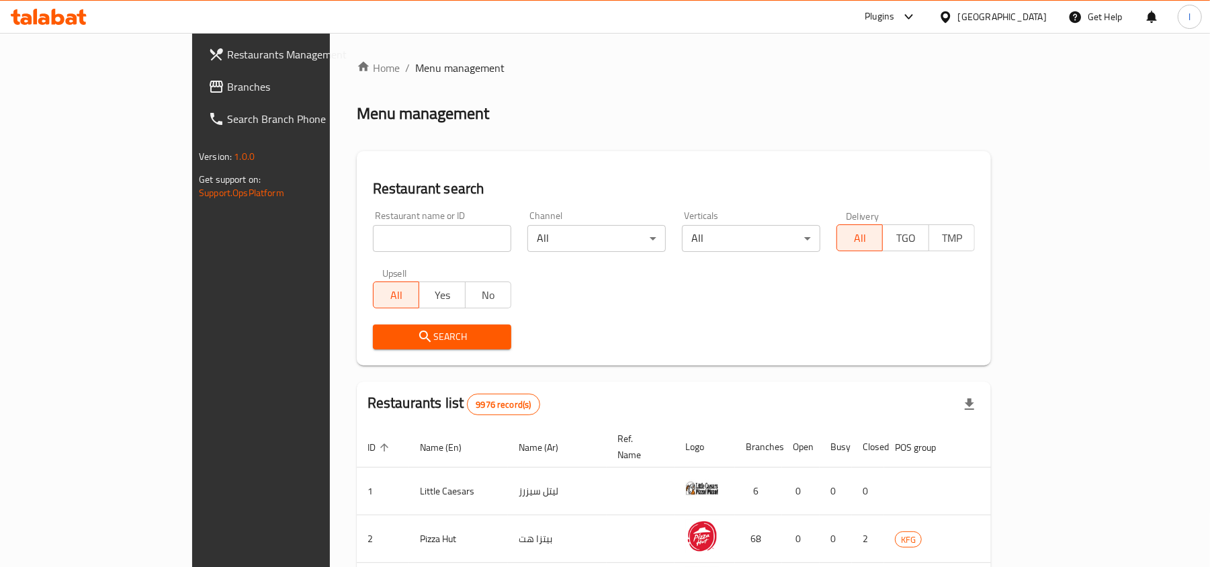
click at [227, 90] on span "Branches" at bounding box center [305, 87] width 157 height 16
